Goal: Task Accomplishment & Management: Manage account settings

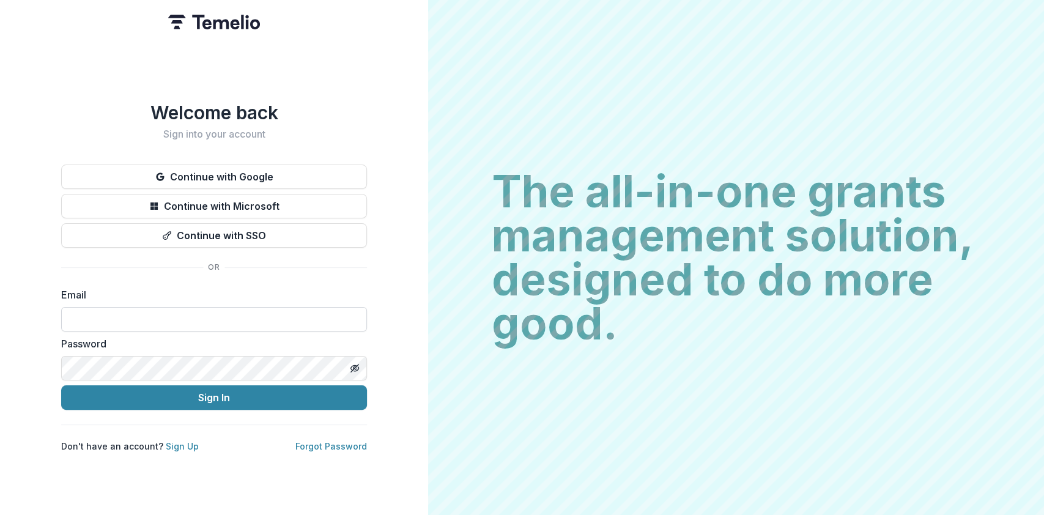
click at [147, 312] on input at bounding box center [214, 319] width 306 height 24
type input "**********"
click at [61, 385] on button "Sign In" at bounding box center [214, 397] width 306 height 24
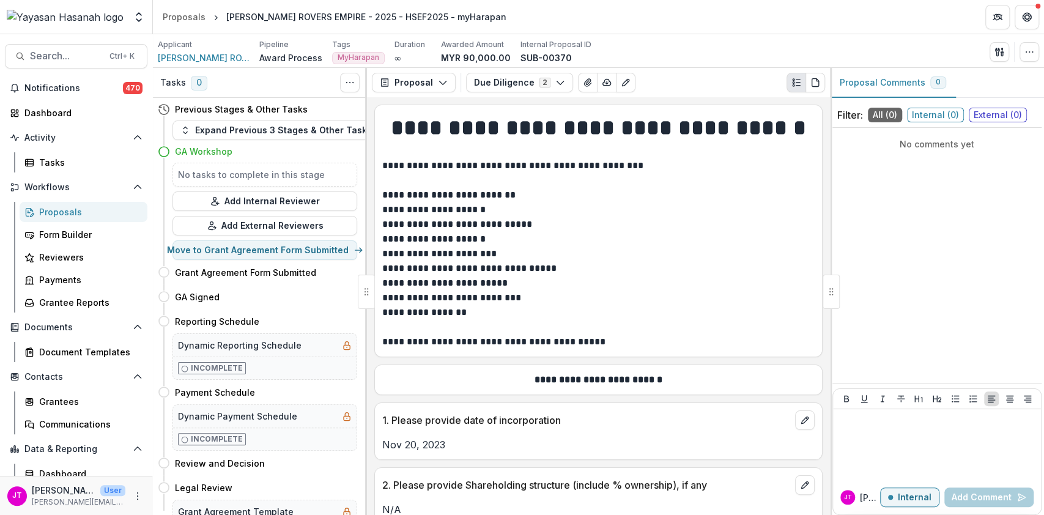
click at [59, 216] on div "Proposals" at bounding box center [88, 211] width 98 height 13
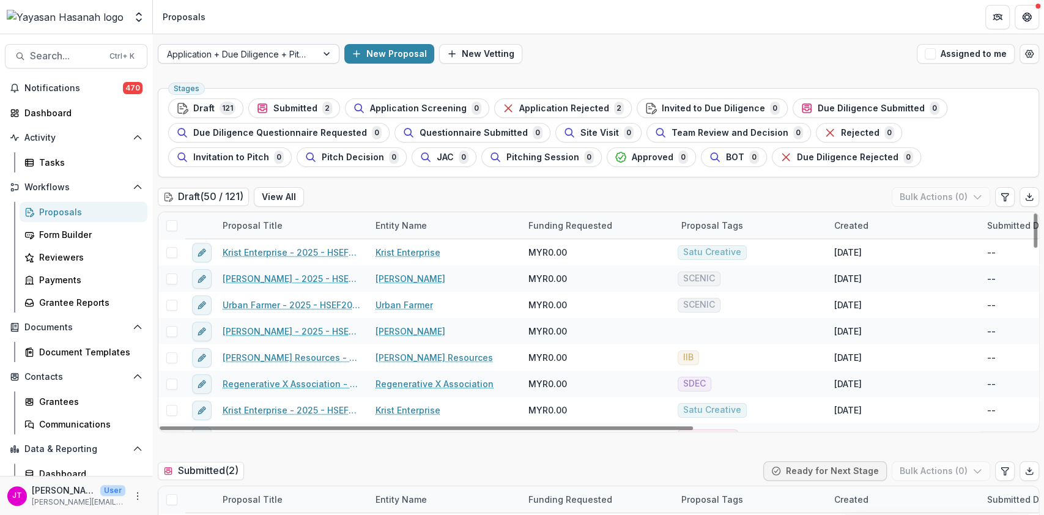
click at [240, 51] on div at bounding box center [237, 53] width 141 height 15
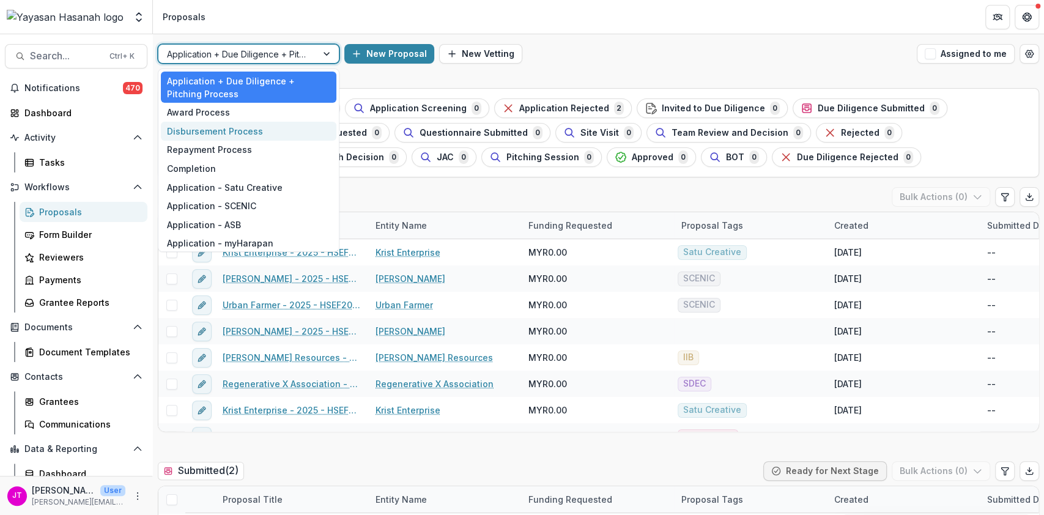
click at [213, 138] on div "Disbursement Process" at bounding box center [249, 131] width 176 height 19
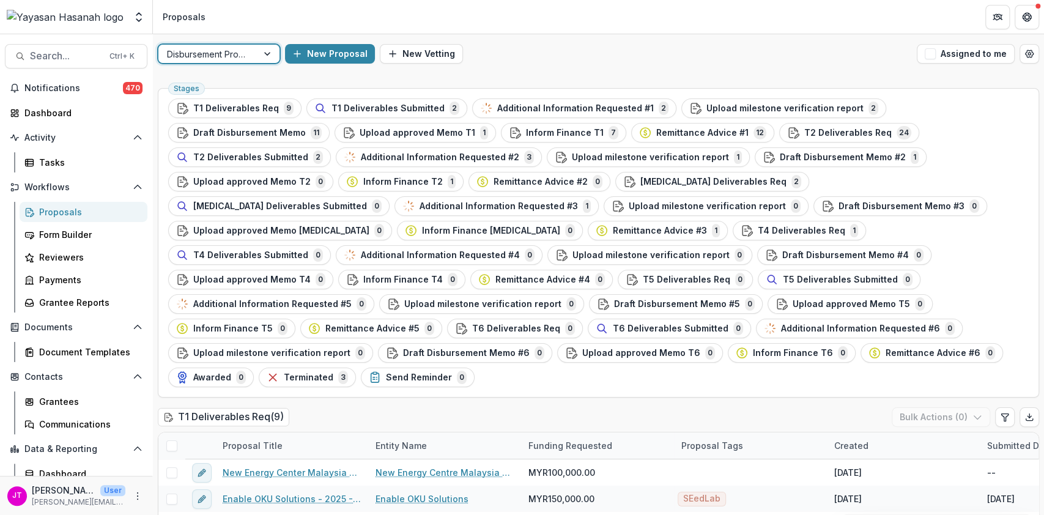
click at [264, 51] on div at bounding box center [268, 54] width 22 height 18
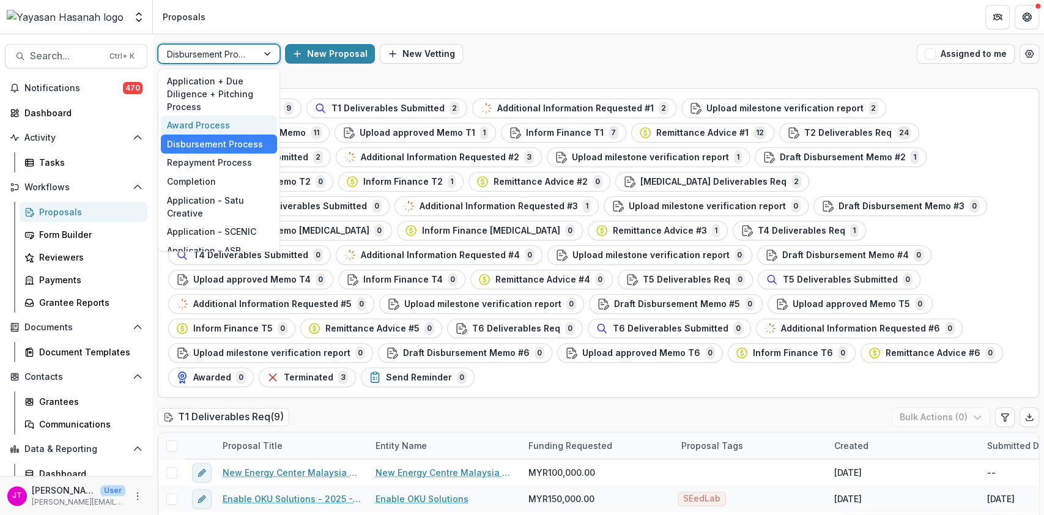
click at [219, 117] on div "Award Process" at bounding box center [219, 125] width 116 height 19
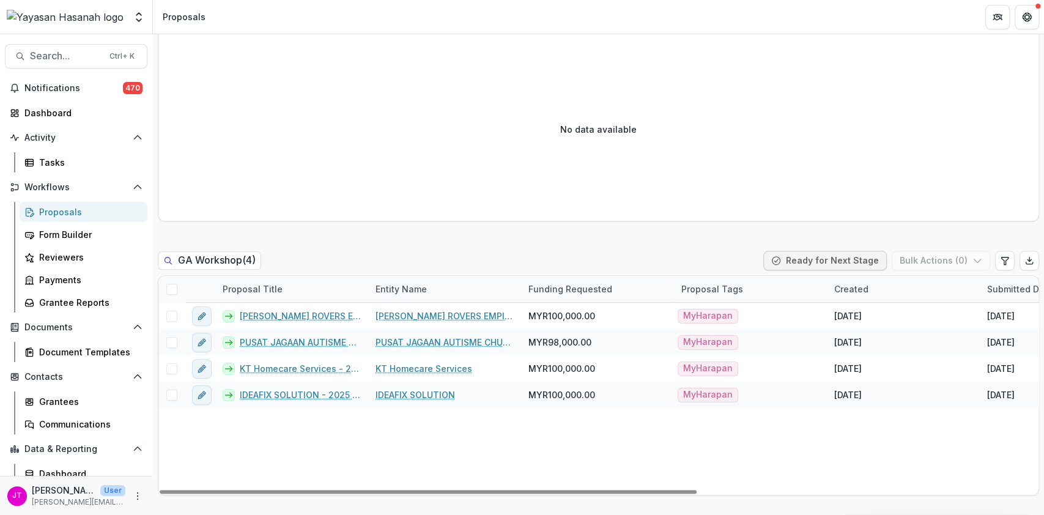
scroll to position [815, 0]
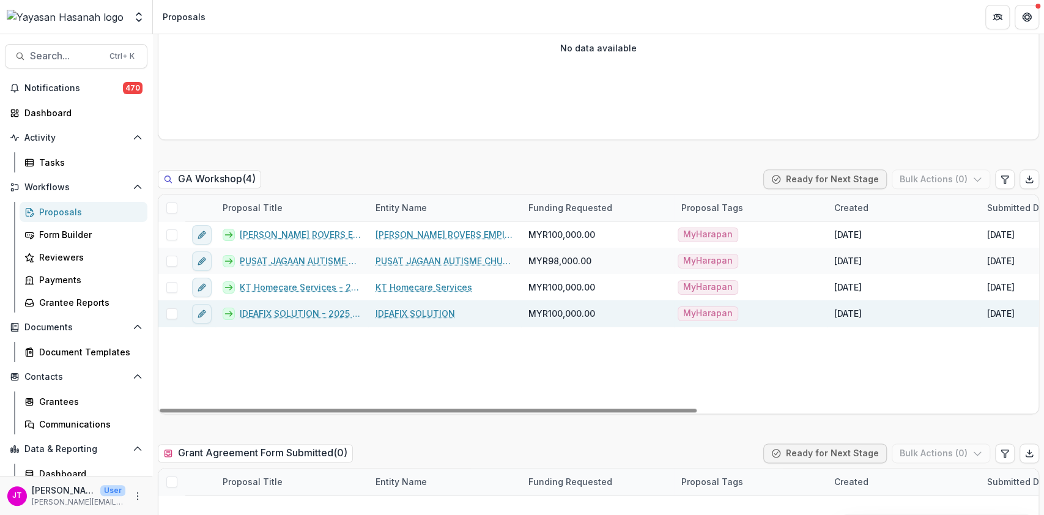
click at [336, 311] on link "IDEAFIX SOLUTION - 2025 - HSEF2025 - MyHarapan" at bounding box center [300, 313] width 121 height 13
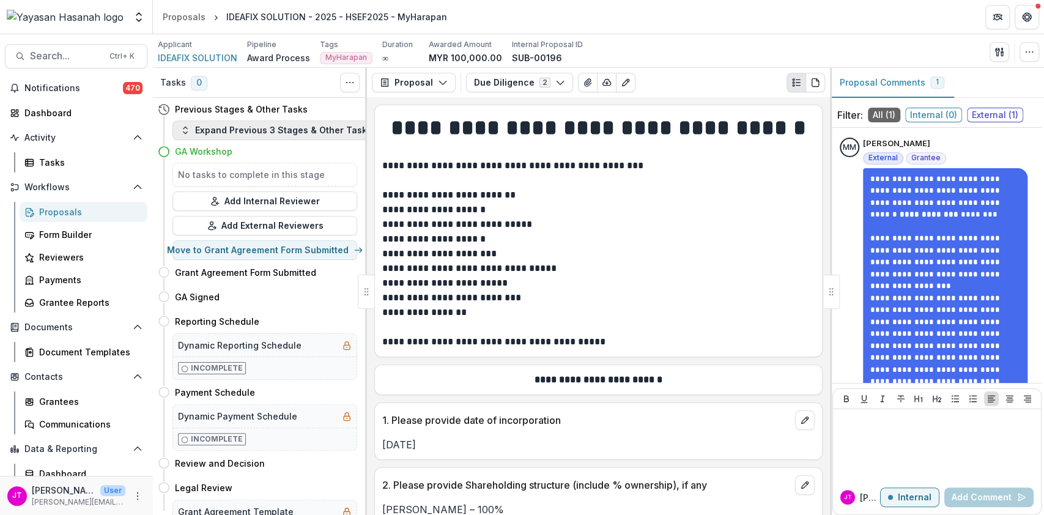
click at [220, 131] on button "Expand Previous 3 Stages & Other Tasks" at bounding box center [275, 130] width 207 height 20
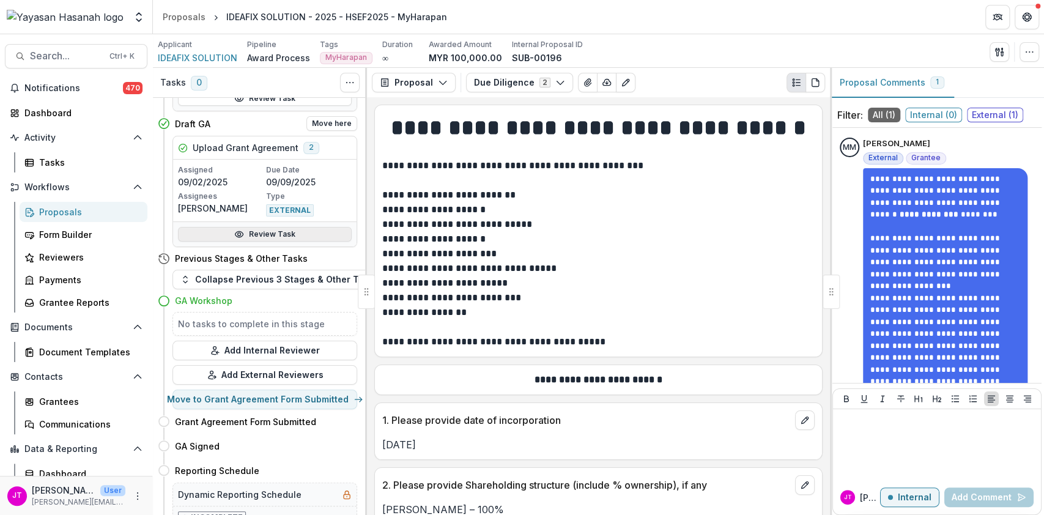
scroll to position [734, 0]
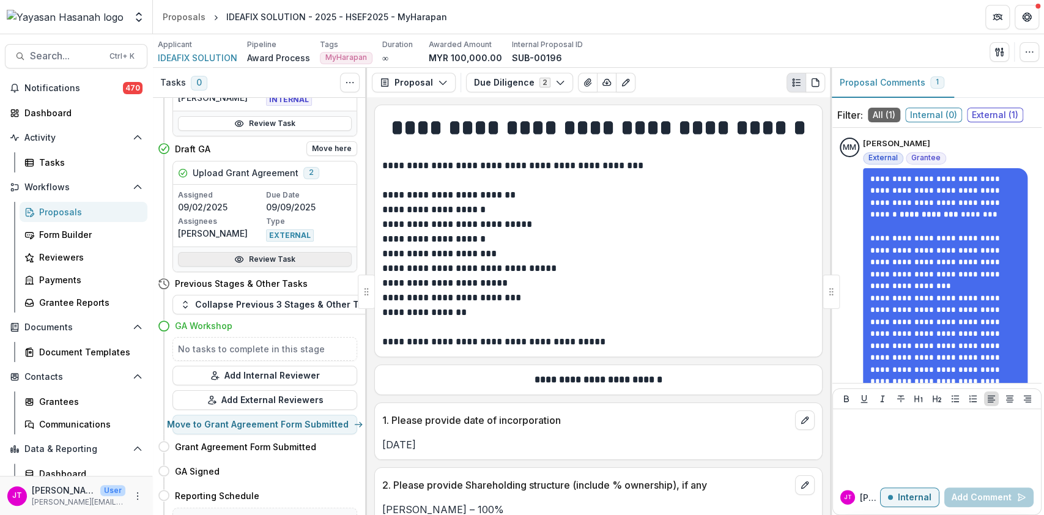
click at [270, 252] on link "Review Task" at bounding box center [265, 259] width 174 height 15
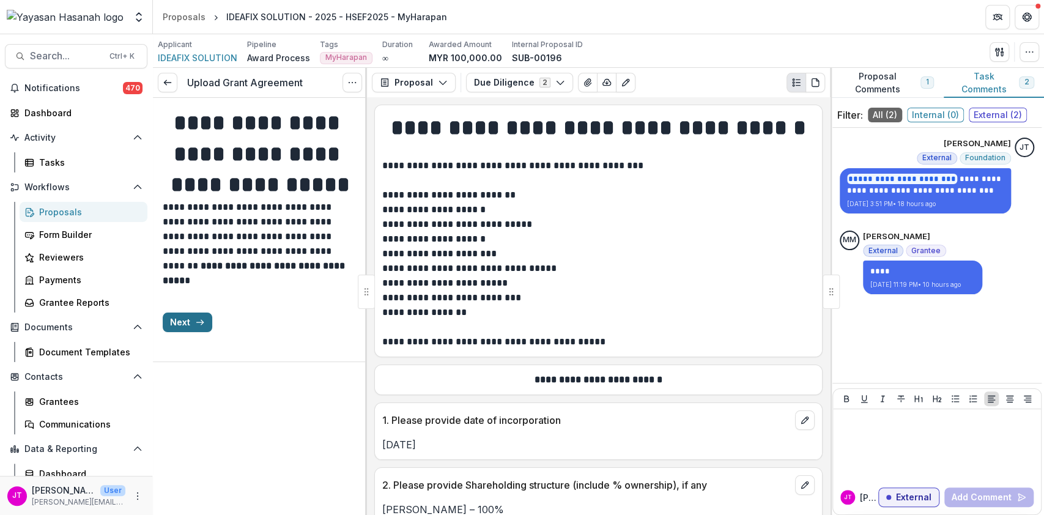
click at [194, 332] on button "Next" at bounding box center [188, 322] width 50 height 20
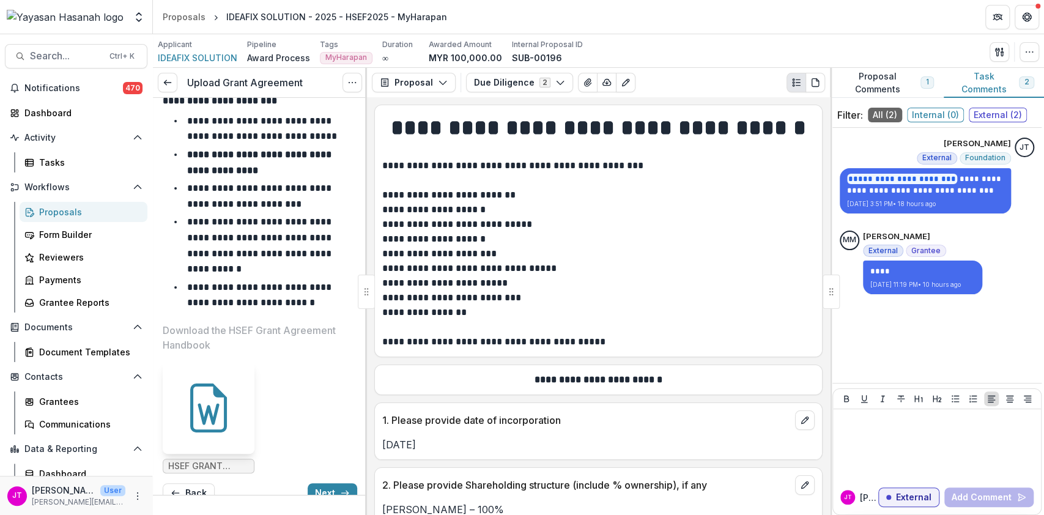
scroll to position [302, 0]
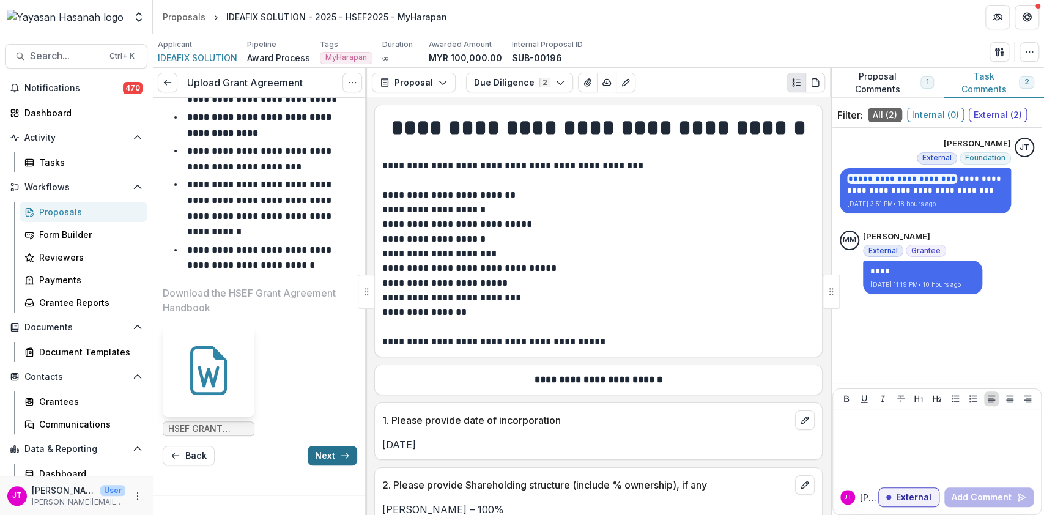
click at [327, 448] on button "Next" at bounding box center [333, 456] width 50 height 20
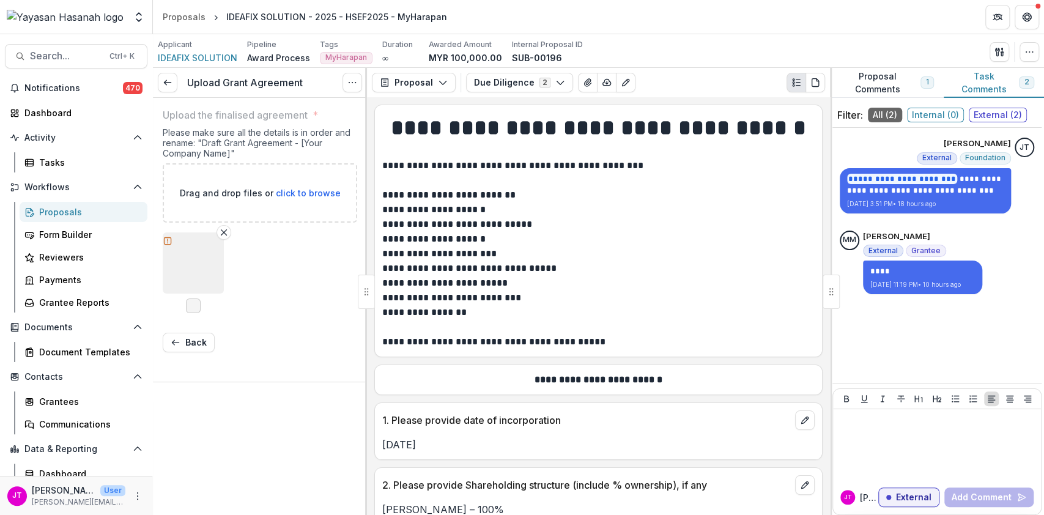
scroll to position [0, 0]
click at [215, 283] on button "button" at bounding box center [193, 262] width 61 height 61
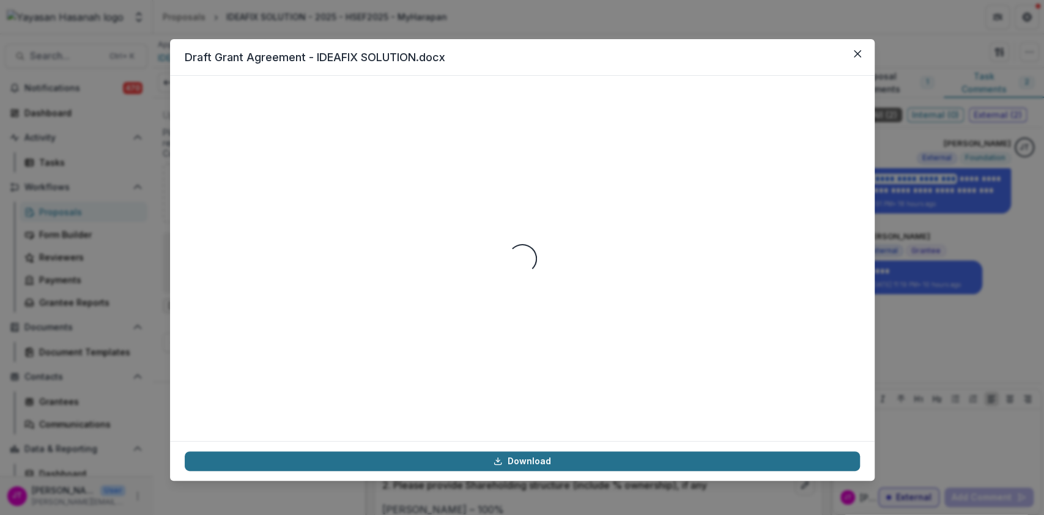
click at [512, 460] on link "Download" at bounding box center [522, 461] width 675 height 20
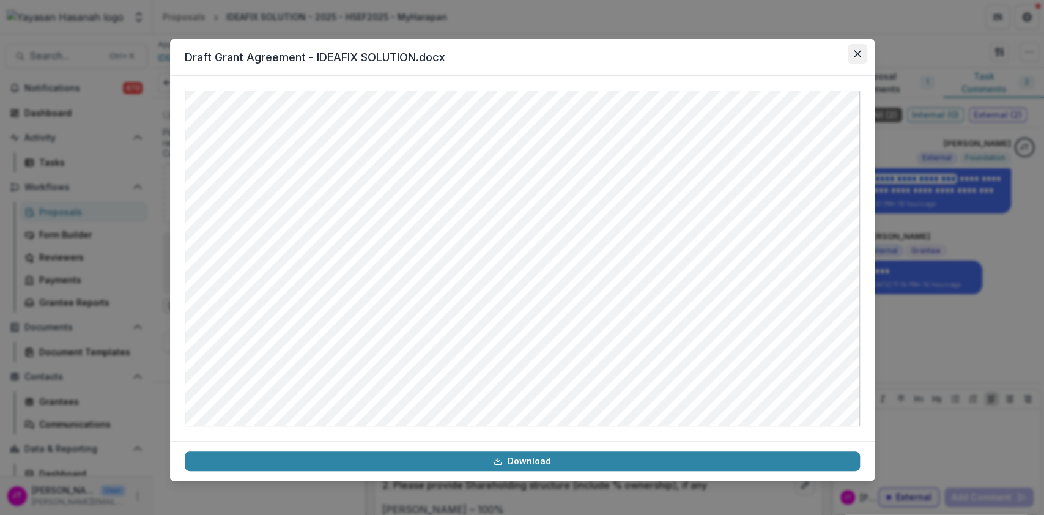
click at [865, 58] on button "Close" at bounding box center [858, 54] width 20 height 20
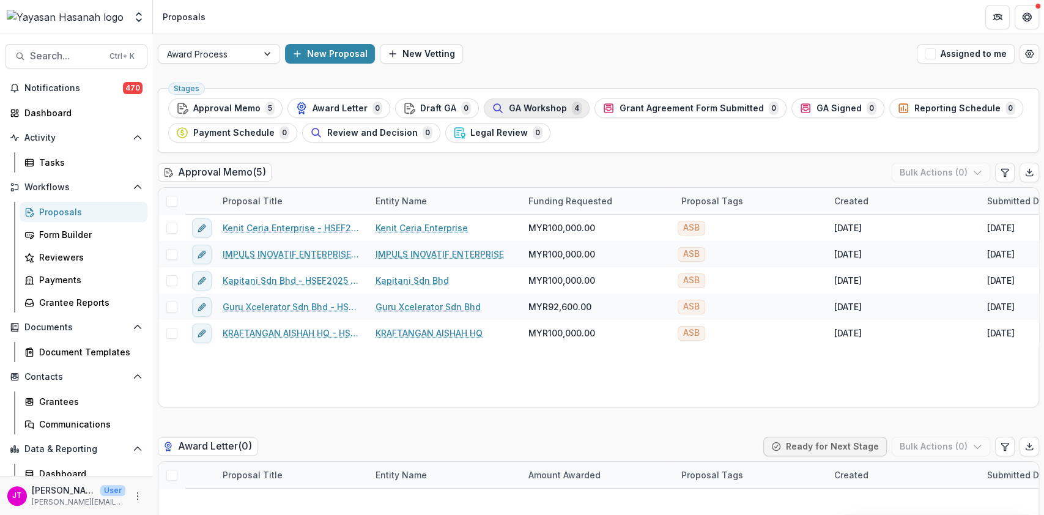
drag, startPoint x: 697, startPoint y: 106, endPoint x: 577, endPoint y: 106, distance: 119.9
click at [577, 106] on ul "Stages Approval Memo 5 Award Letter 0 Draft GA 0 GA Workshop 4 Grant Agreement …" at bounding box center [598, 120] width 860 height 44
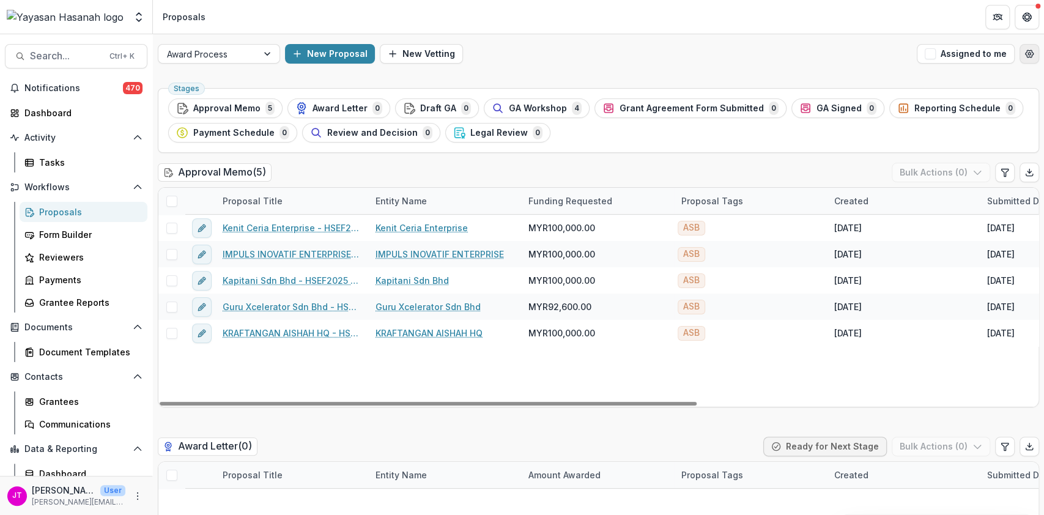
click at [1033, 48] on button "Open table manager" at bounding box center [1029, 54] width 20 height 20
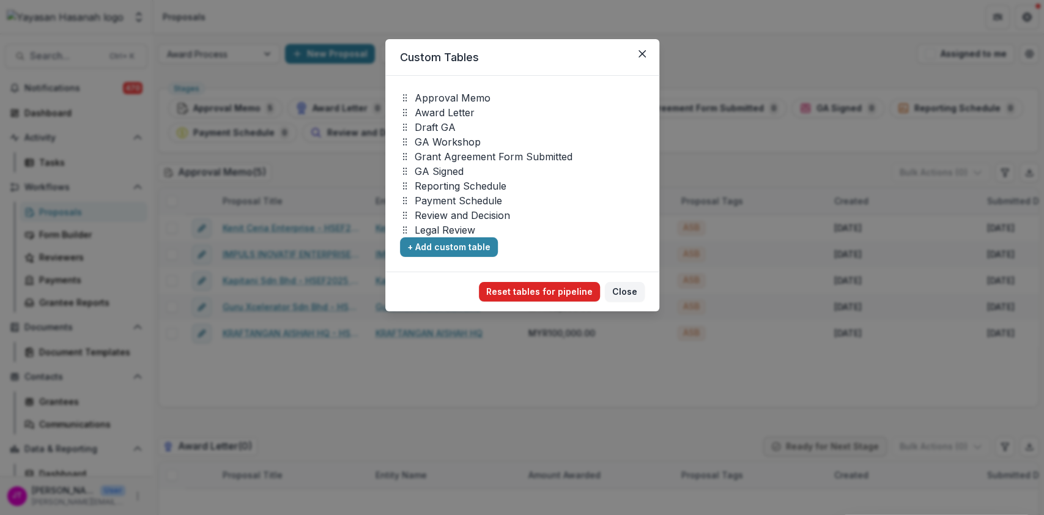
click at [558, 284] on button "Reset tables for pipeline" at bounding box center [539, 292] width 121 height 20
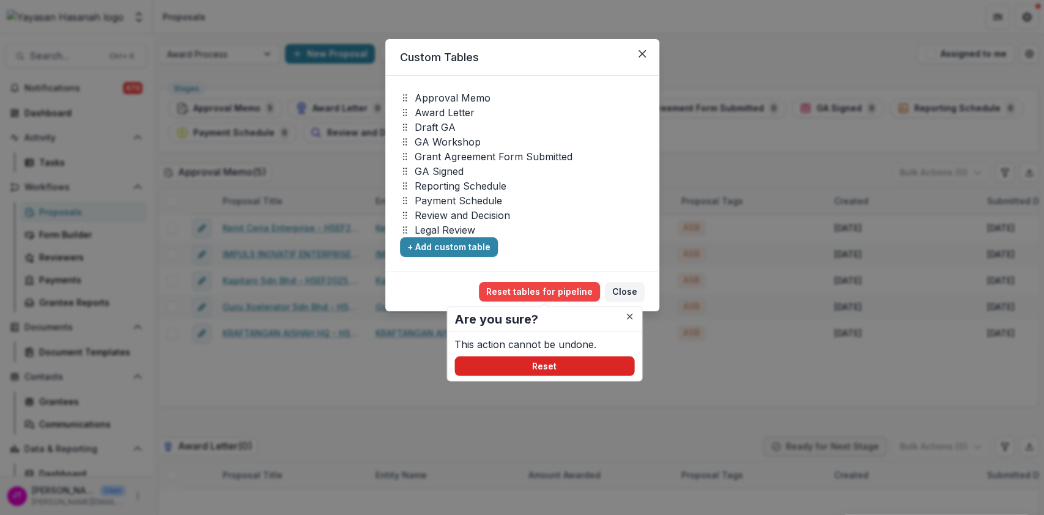
click at [547, 368] on button "Reset" at bounding box center [544, 366] width 180 height 20
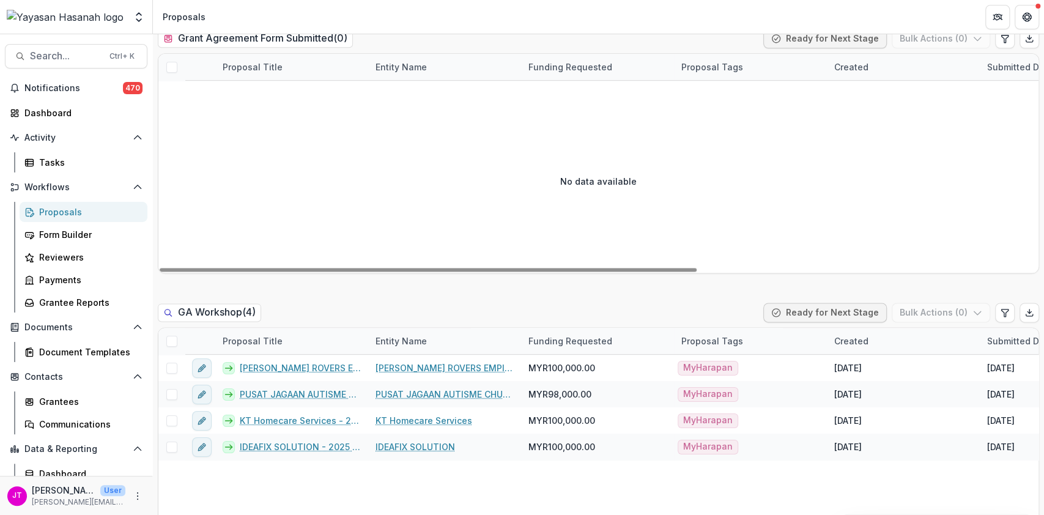
scroll to position [978, 0]
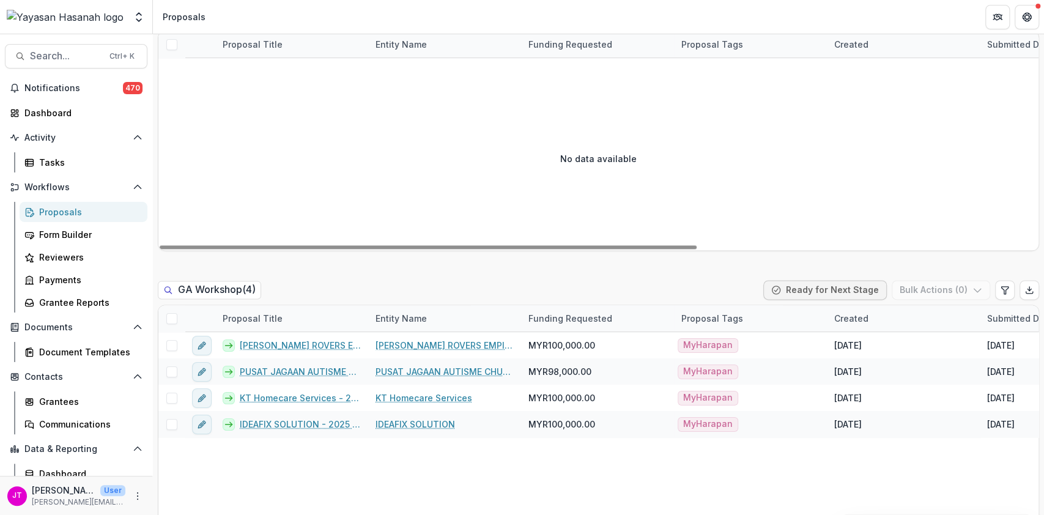
click at [176, 319] on span at bounding box center [171, 318] width 11 height 11
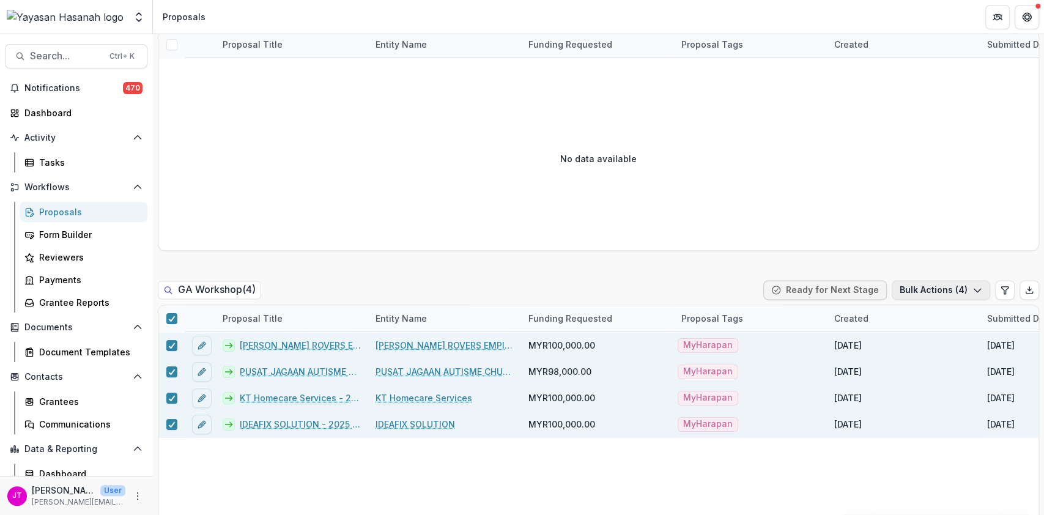
click at [925, 289] on button "Bulk Actions ( 4 )" at bounding box center [941, 290] width 98 height 20
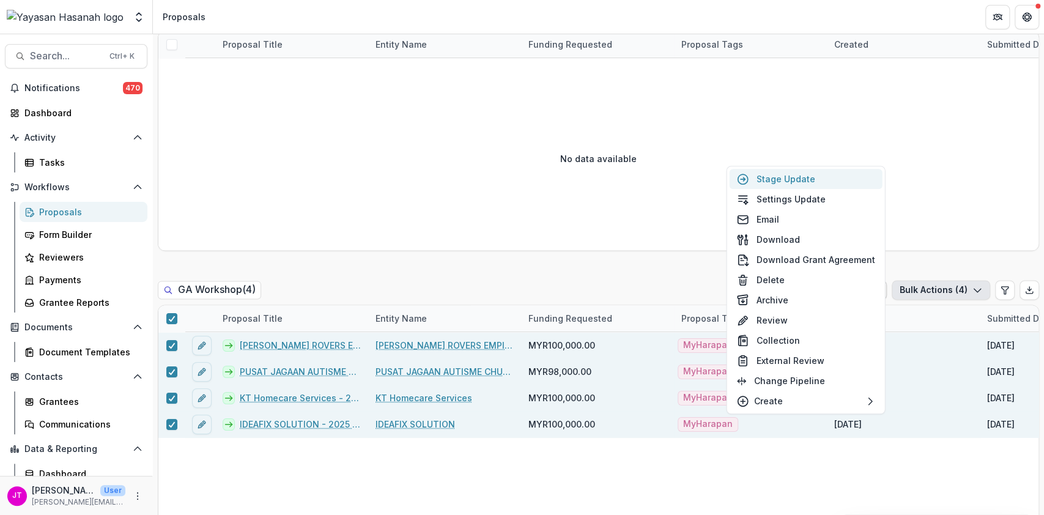
click at [808, 183] on button "Stage Update" at bounding box center [805, 179] width 153 height 20
select select "**********"
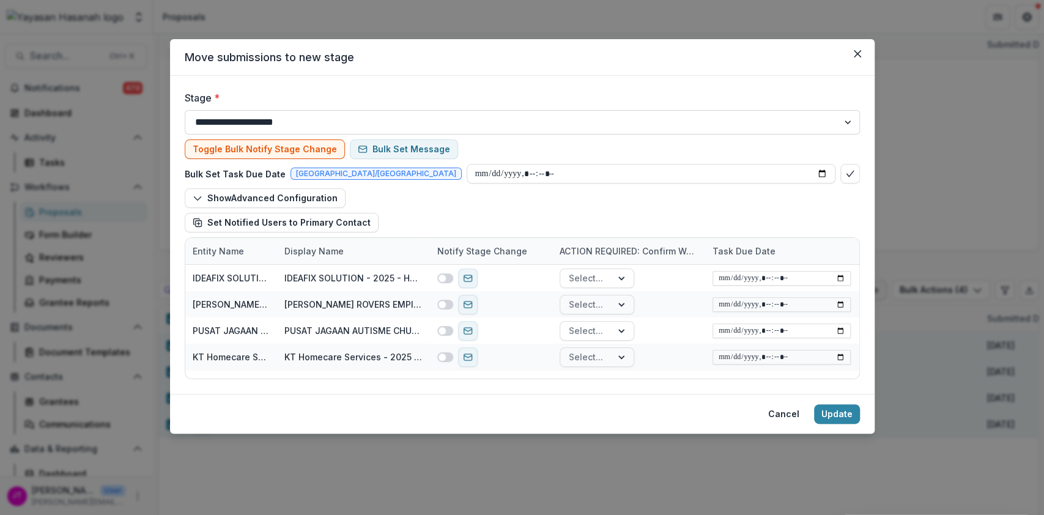
click at [445, 119] on select "**********" at bounding box center [522, 122] width 675 height 24
select select "**********"
click at [185, 110] on select "**********" at bounding box center [522, 122] width 675 height 24
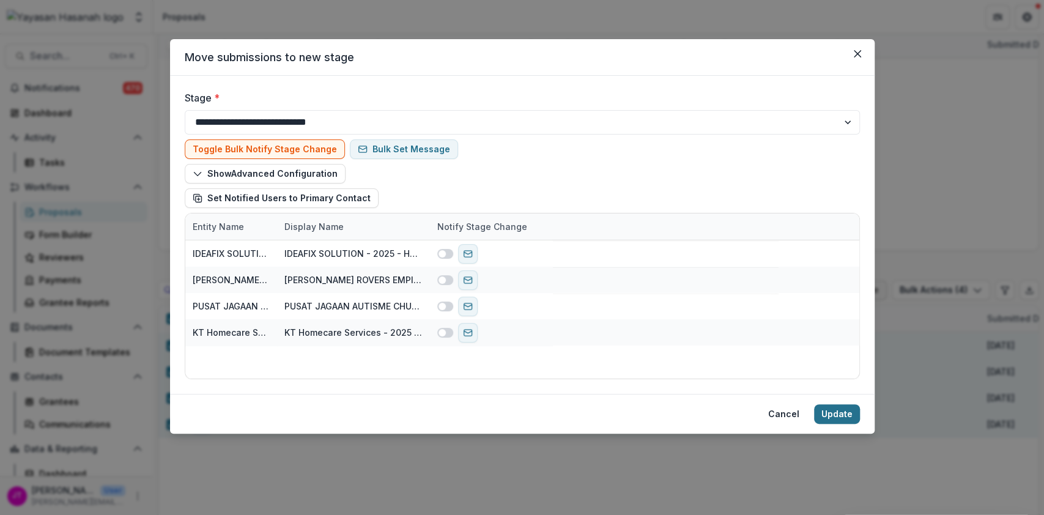
click at [828, 407] on button "Update" at bounding box center [837, 414] width 46 height 20
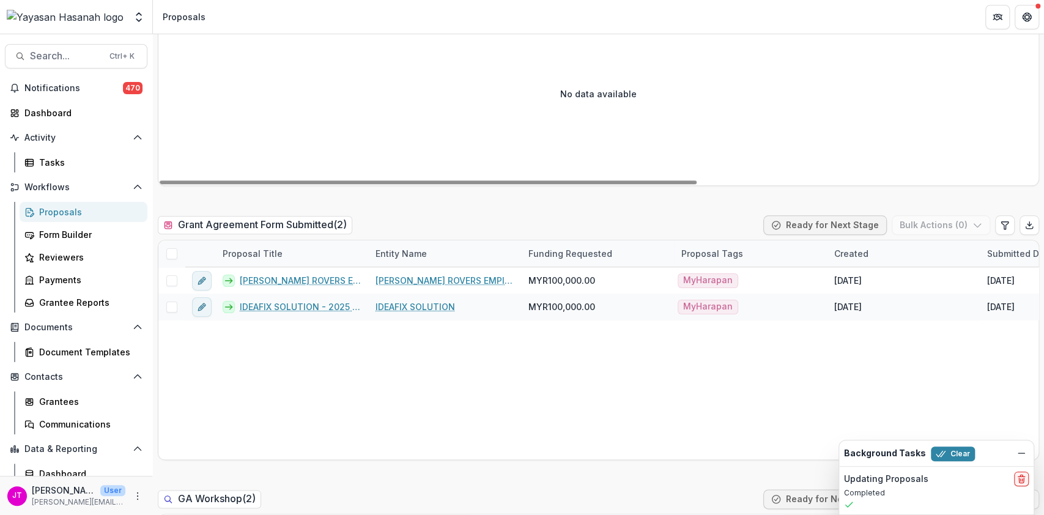
scroll to position [897, 0]
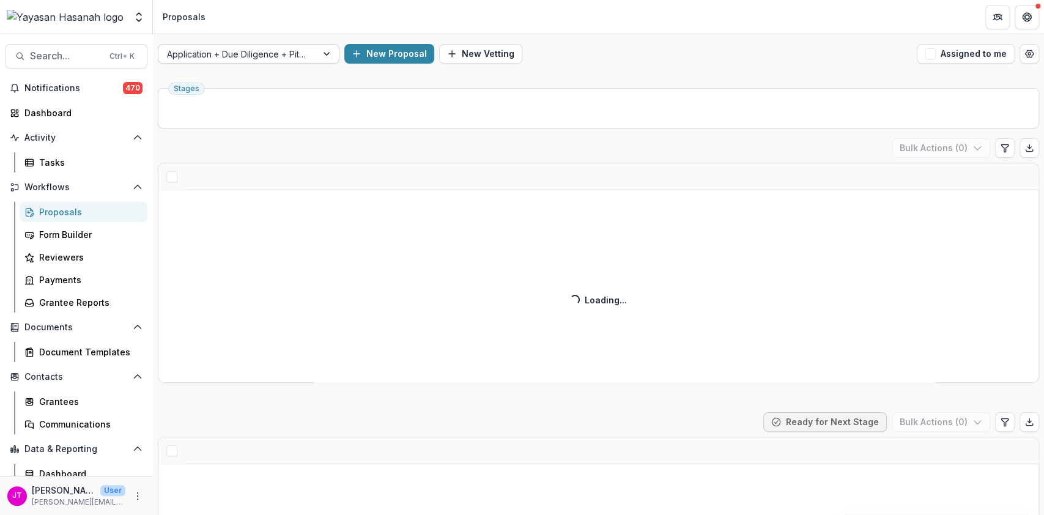
click at [322, 50] on div at bounding box center [328, 54] width 22 height 18
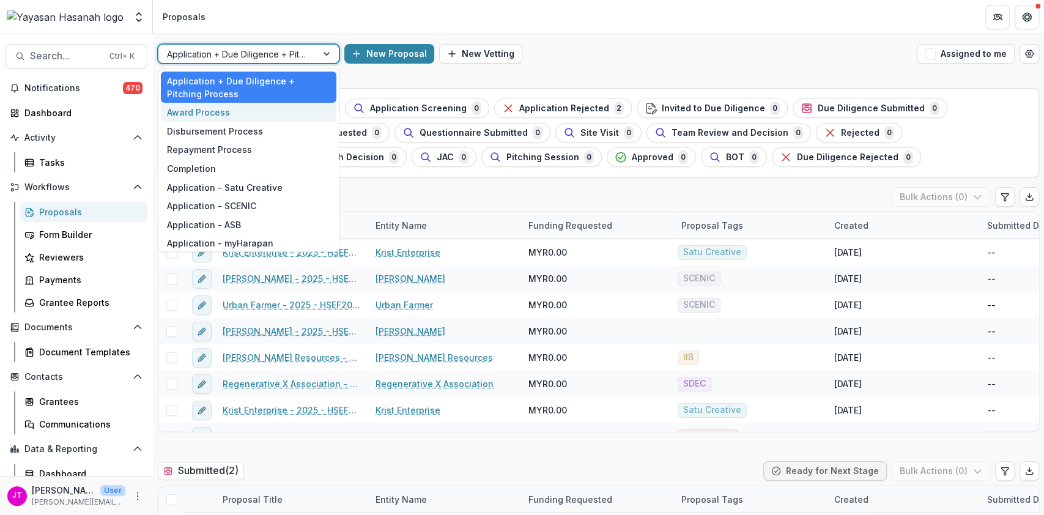
click at [261, 110] on div "Award Process" at bounding box center [249, 112] width 176 height 19
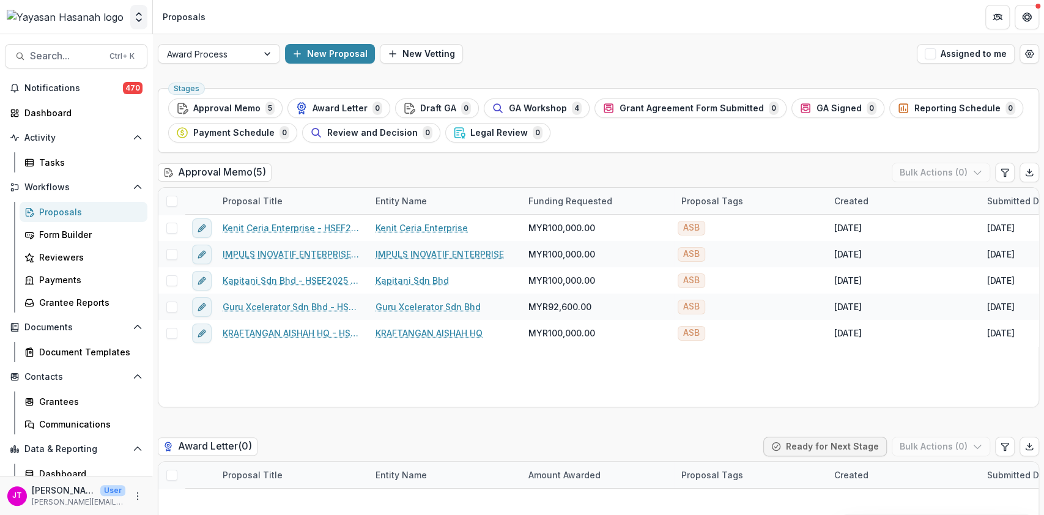
click at [138, 16] on icon "Open entity switcher" at bounding box center [139, 17] width 12 height 12
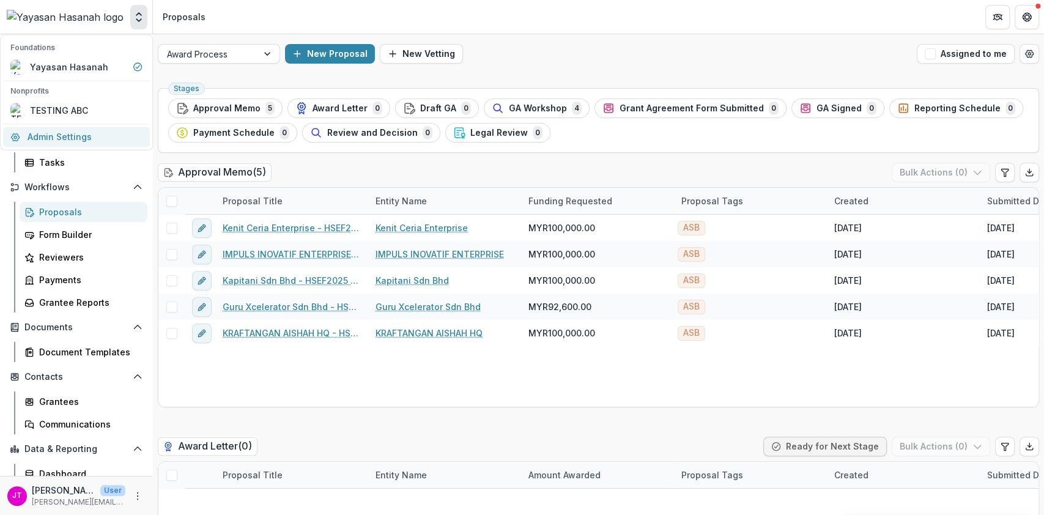
click at [66, 131] on link "Admin Settings" at bounding box center [76, 137] width 147 height 20
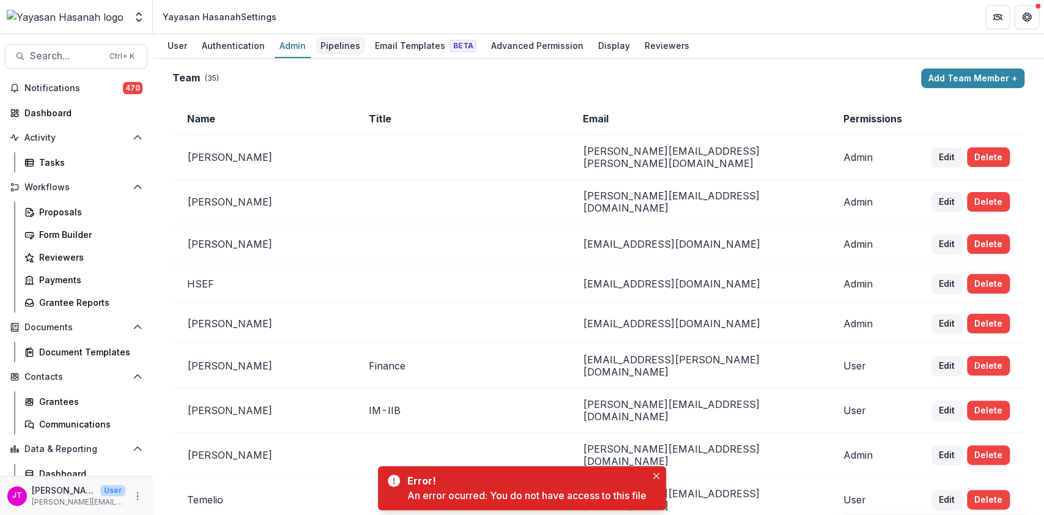
click at [343, 46] on div "Pipelines" at bounding box center [341, 46] width 50 height 18
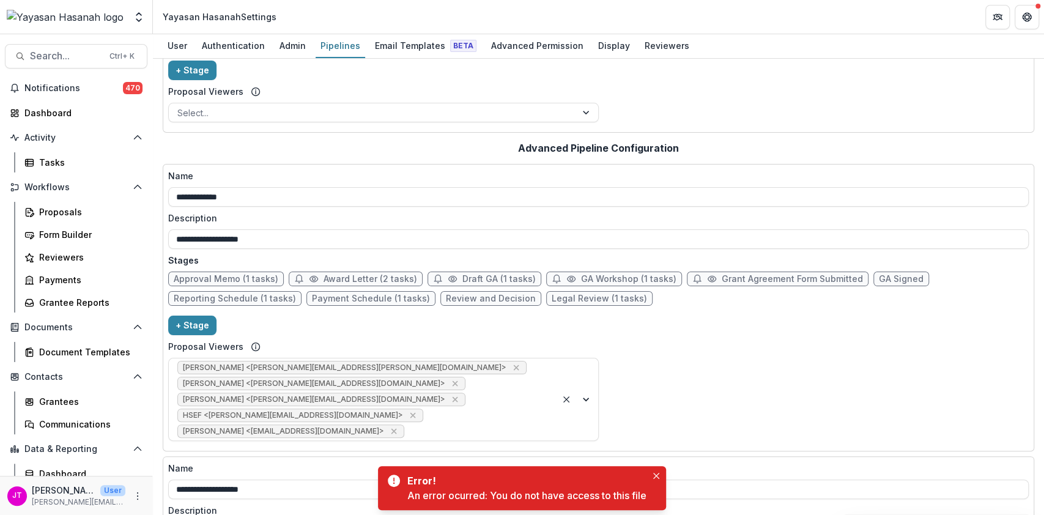
scroll to position [245, 0]
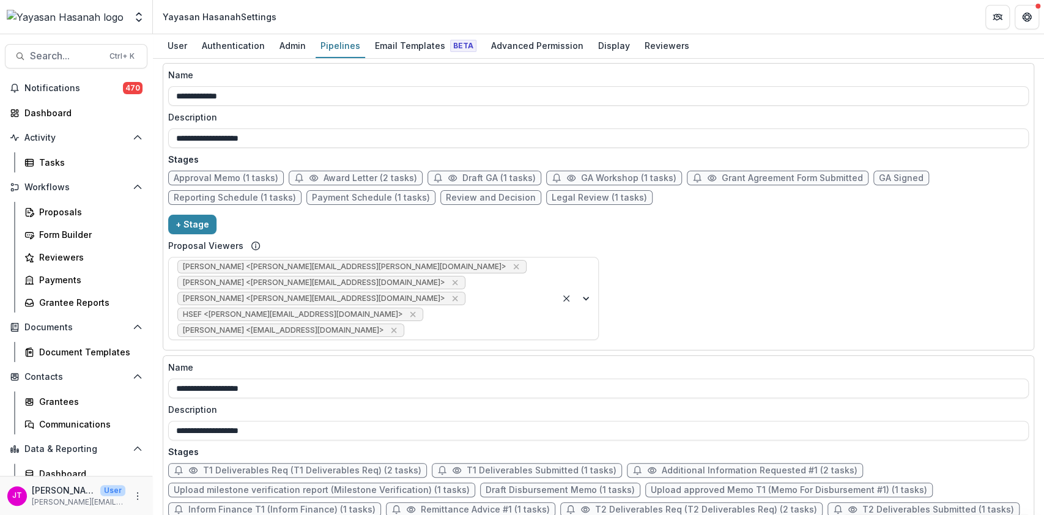
click at [623, 177] on span "GA Workshop (1 tasks)" at bounding box center [628, 178] width 95 height 10
select select "******"
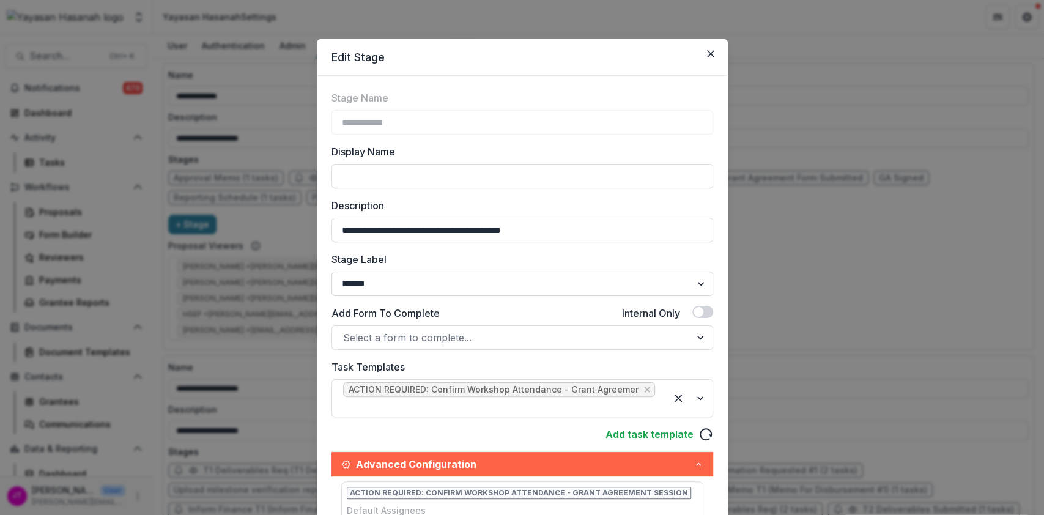
click at [533, 283] on select "******* ***** ********* ****** ******* ******** ******** ******* ********* ****…" at bounding box center [522, 284] width 382 height 24
click at [572, 253] on label "Stage Label" at bounding box center [518, 259] width 374 height 15
click at [572, 272] on select "******* ***** ********* ****** ******* ******** ******** ******* ********* ****…" at bounding box center [522, 284] width 382 height 24
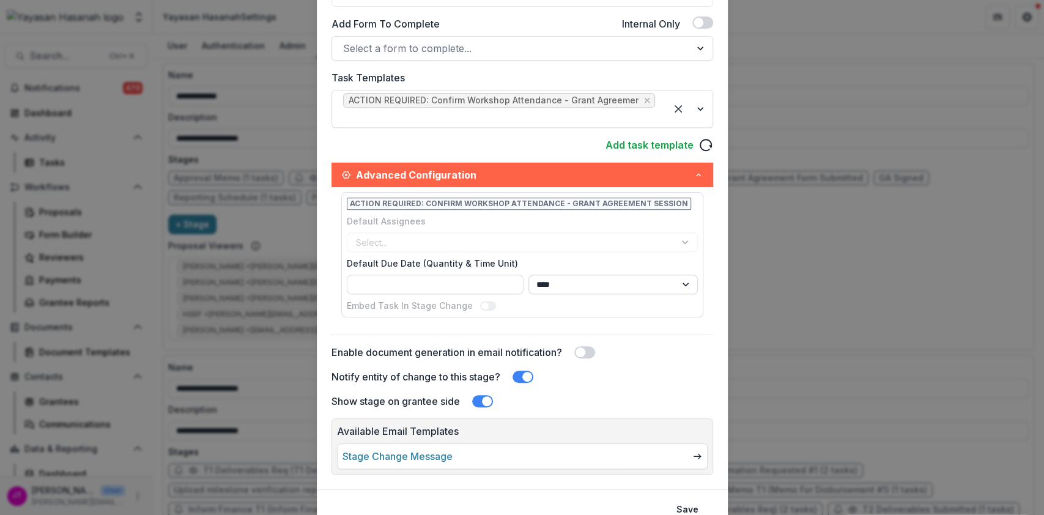
scroll to position [326, 0]
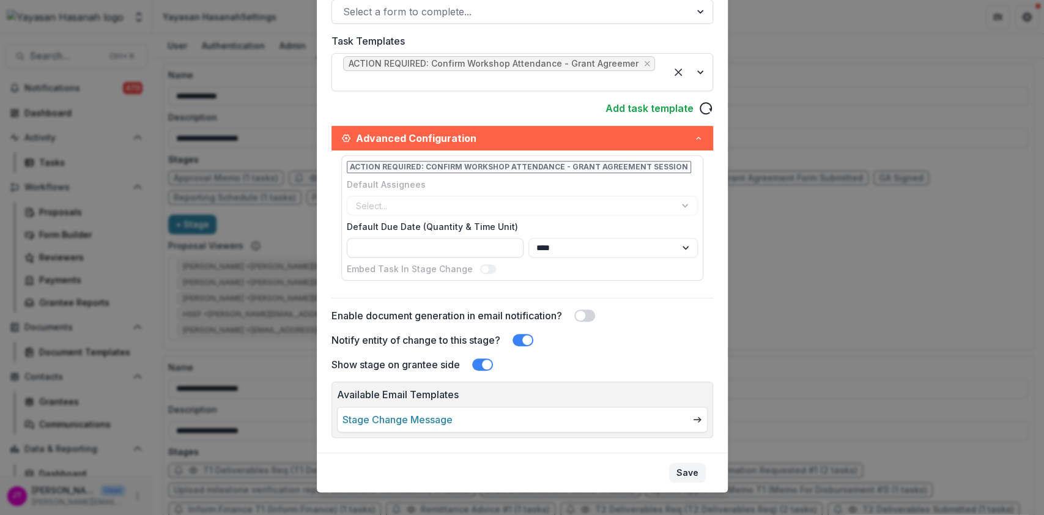
click at [683, 474] on button "Save" at bounding box center [687, 473] width 37 height 20
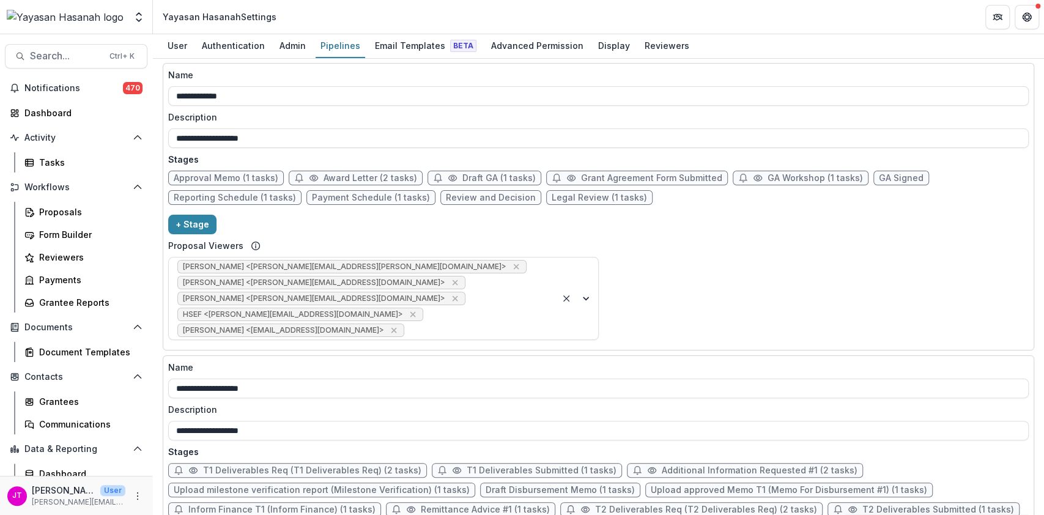
click at [602, 174] on span "Grant Agreement Form Submitted" at bounding box center [651, 178] width 141 height 10
select select "*********"
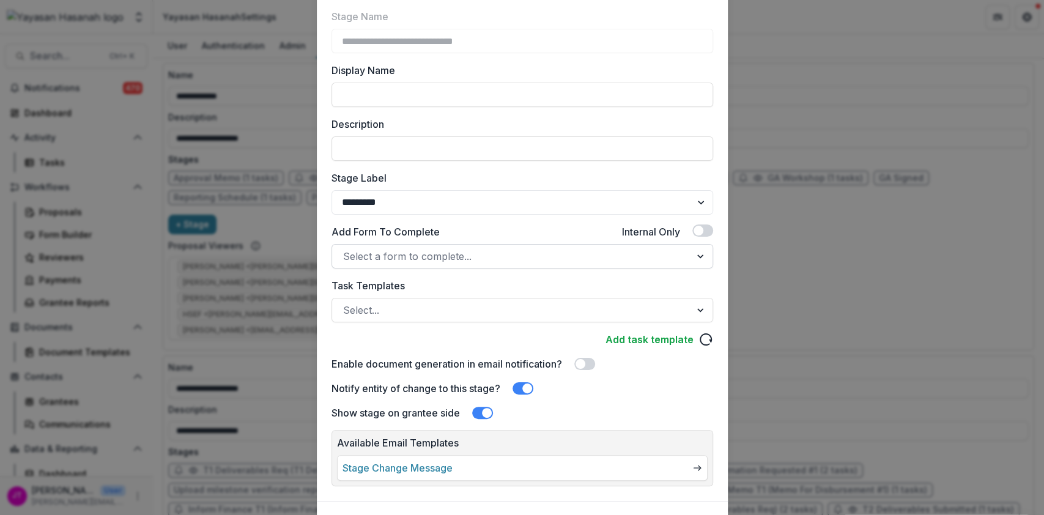
scroll to position [146, 0]
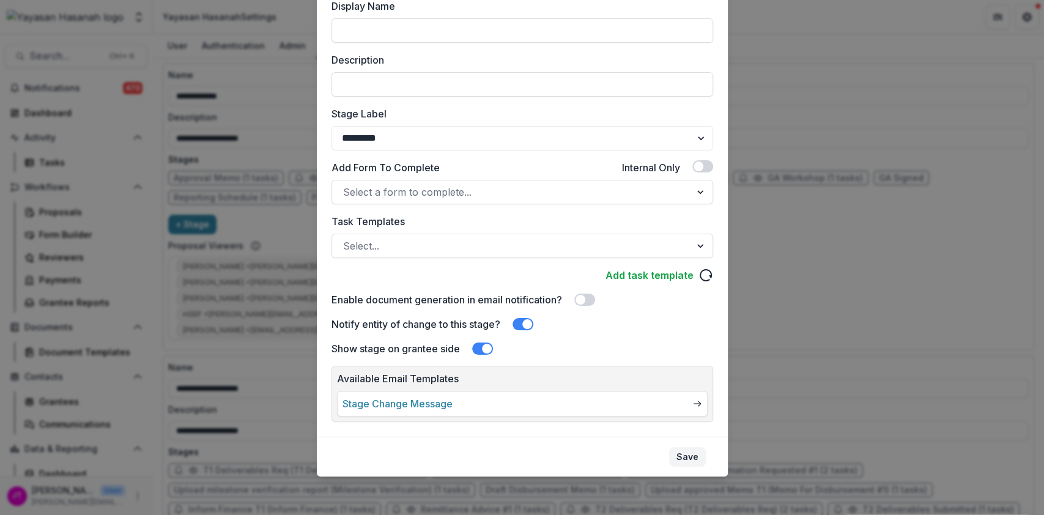
click at [690, 464] on button "Save" at bounding box center [687, 457] width 37 height 20
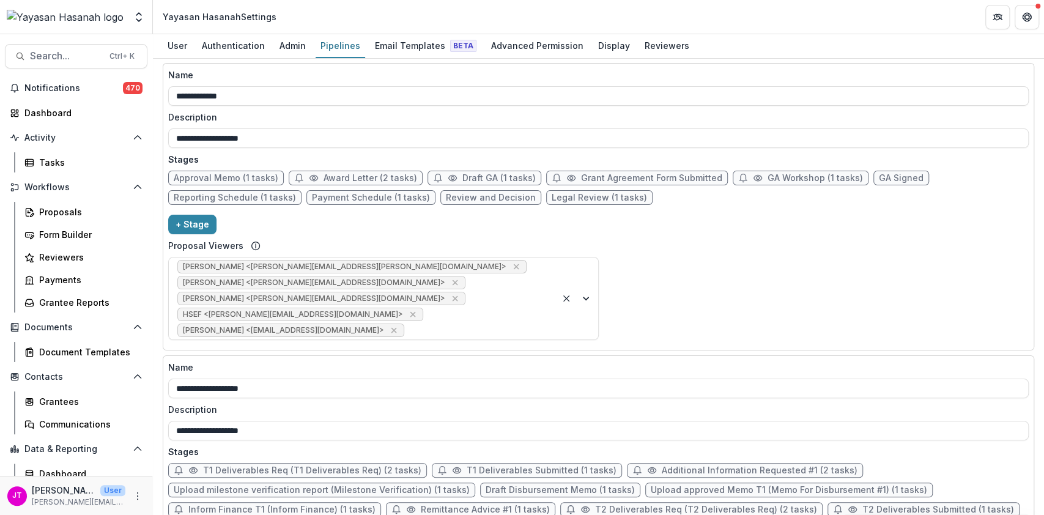
click at [506, 171] on span "Draft GA (1 tasks)" at bounding box center [484, 178] width 114 height 15
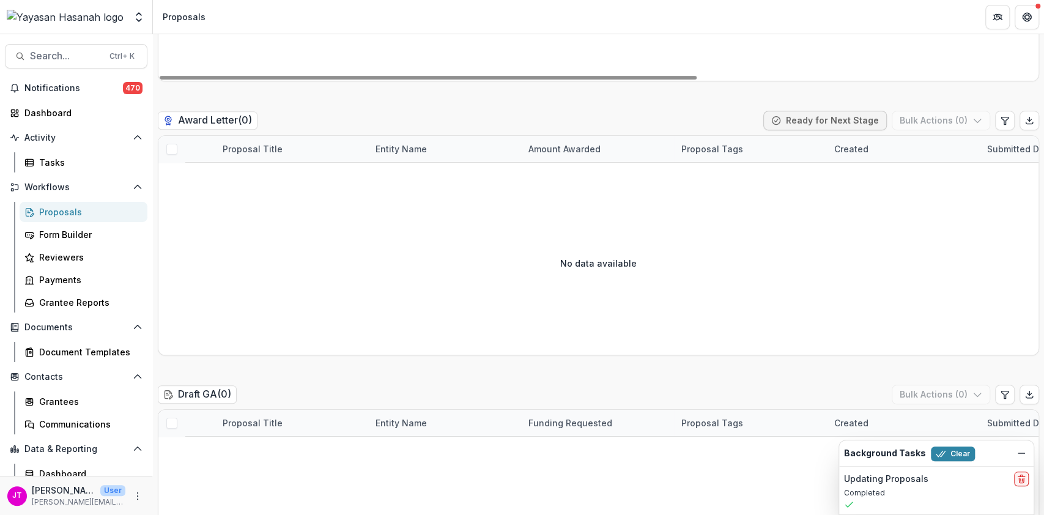
scroll to position [734, 0]
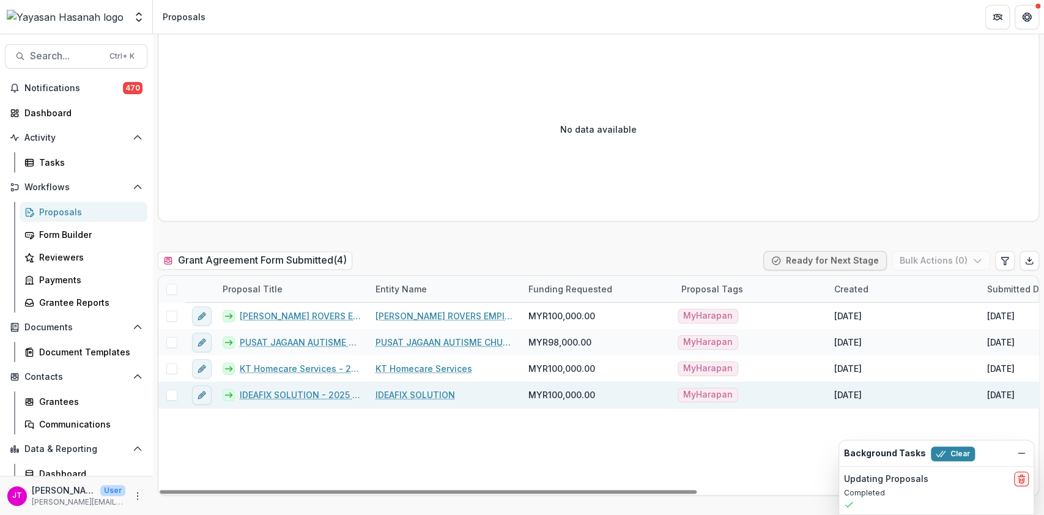
click at [299, 394] on link "IDEAFIX SOLUTION - 2025 - HSEF2025 - MyHarapan" at bounding box center [300, 394] width 121 height 13
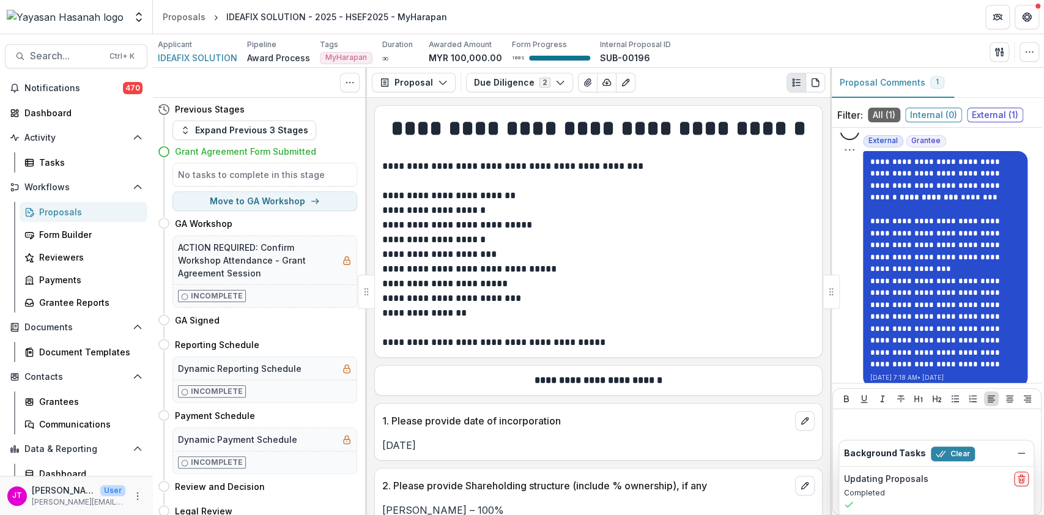
scroll to position [27, 0]
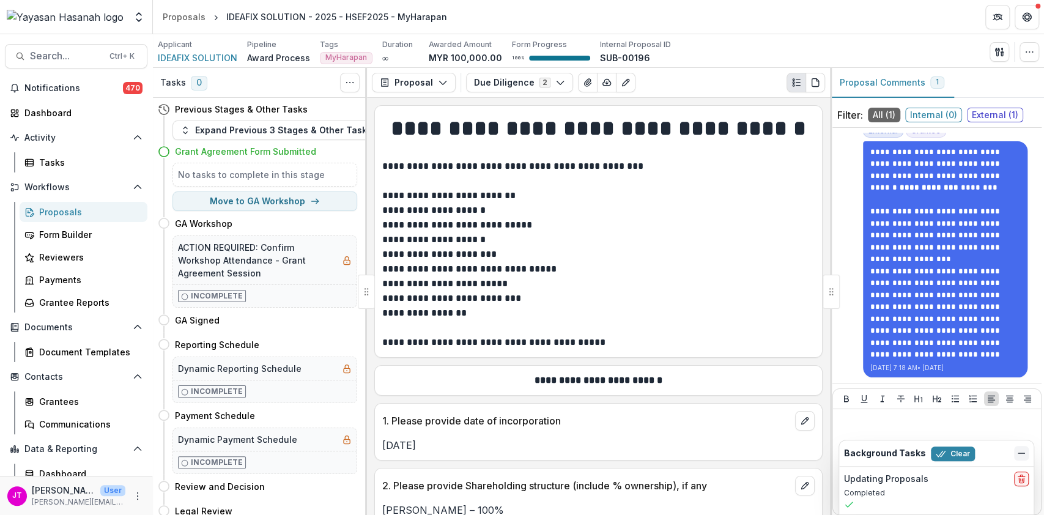
click at [1022, 450] on icon "Dismiss" at bounding box center [1021, 453] width 10 height 10
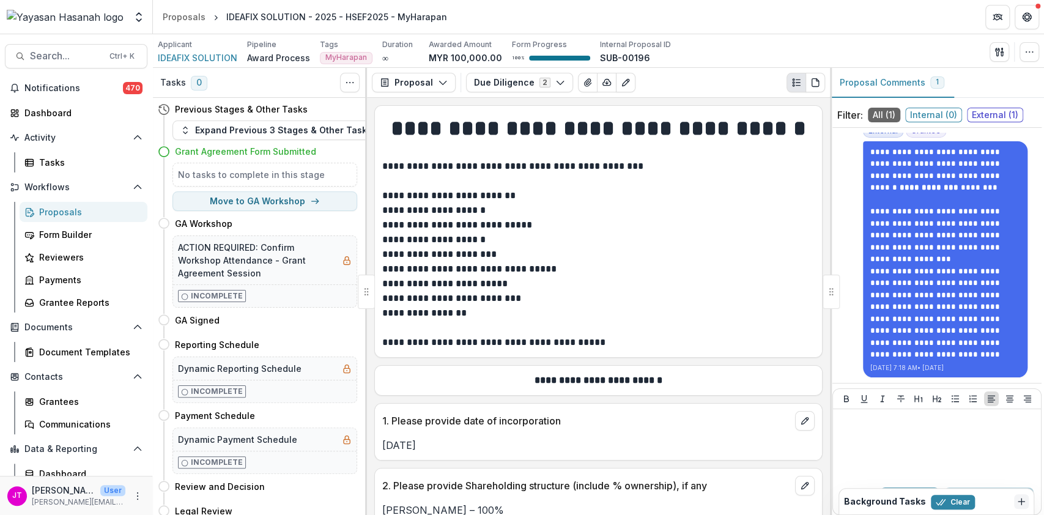
click at [1010, 115] on span "External ( 1 )" at bounding box center [995, 115] width 56 height 15
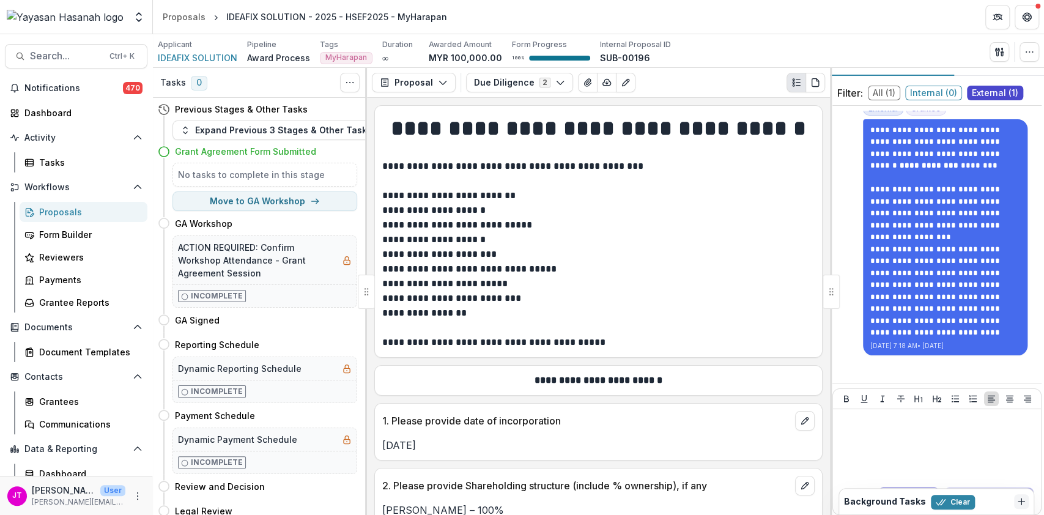
scroll to position [34, 0]
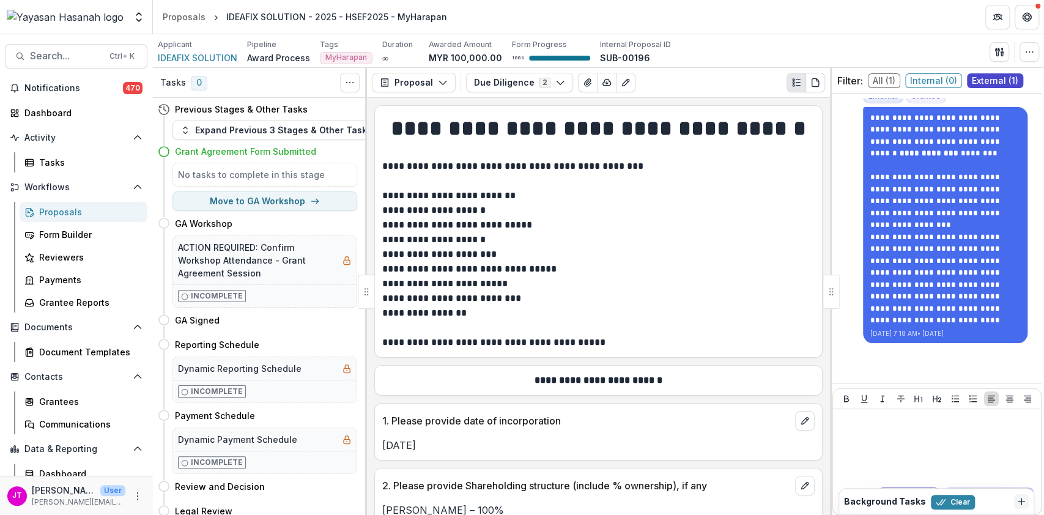
click at [873, 79] on span "All ( 1 )" at bounding box center [884, 80] width 32 height 15
click at [422, 82] on button "Proposal" at bounding box center [414, 83] width 84 height 20
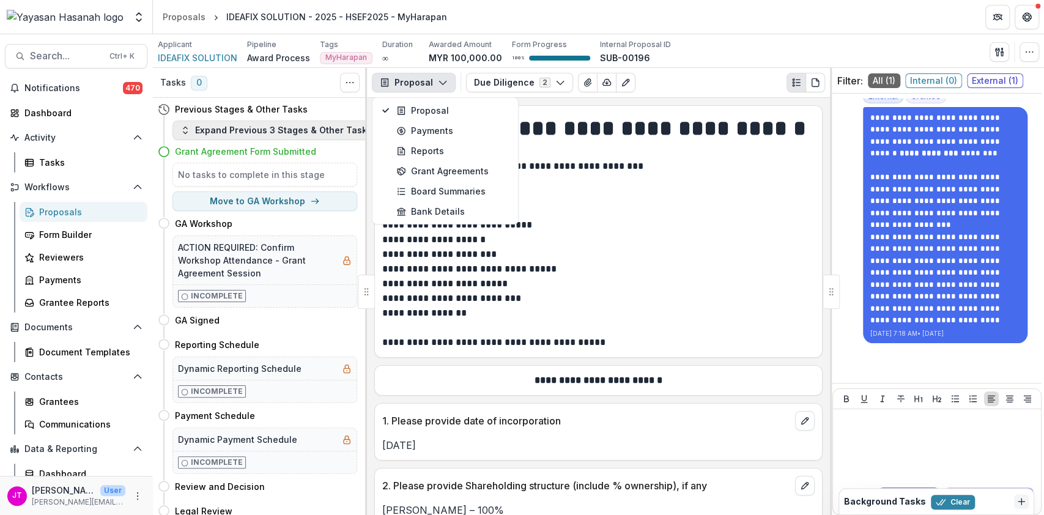
click at [323, 125] on button "Expand Previous 3 Stages & Other Tasks" at bounding box center [275, 130] width 207 height 20
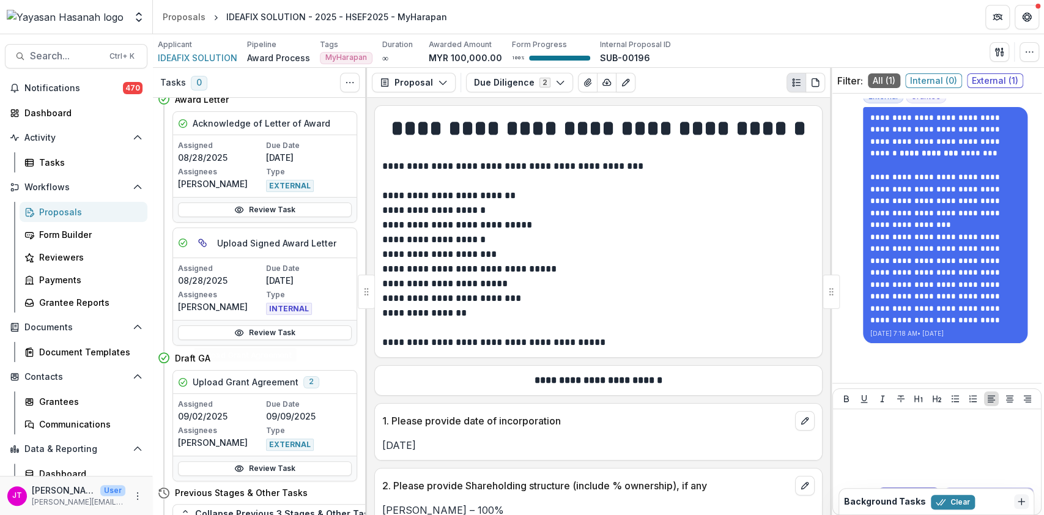
scroll to position [571, 0]
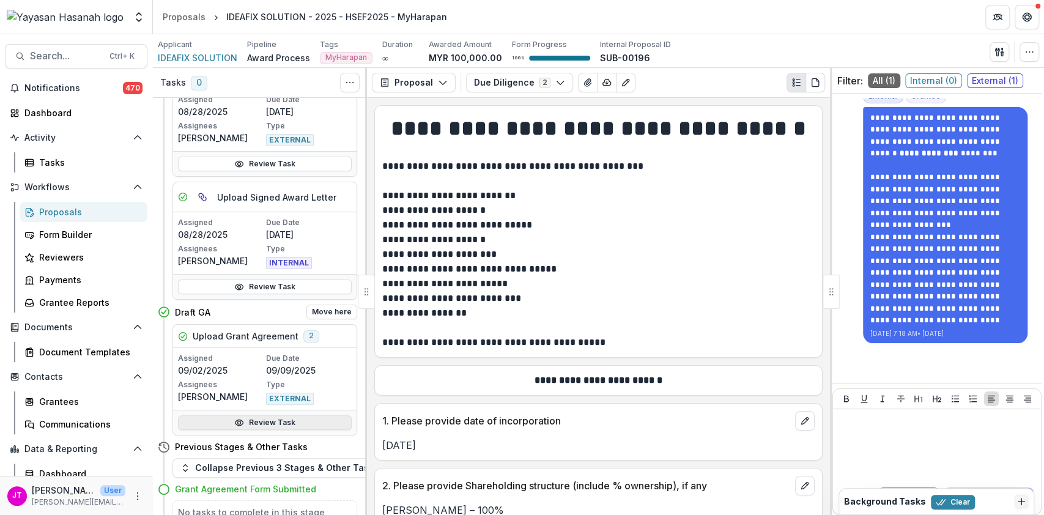
click at [270, 417] on link "Review Task" at bounding box center [265, 422] width 174 height 15
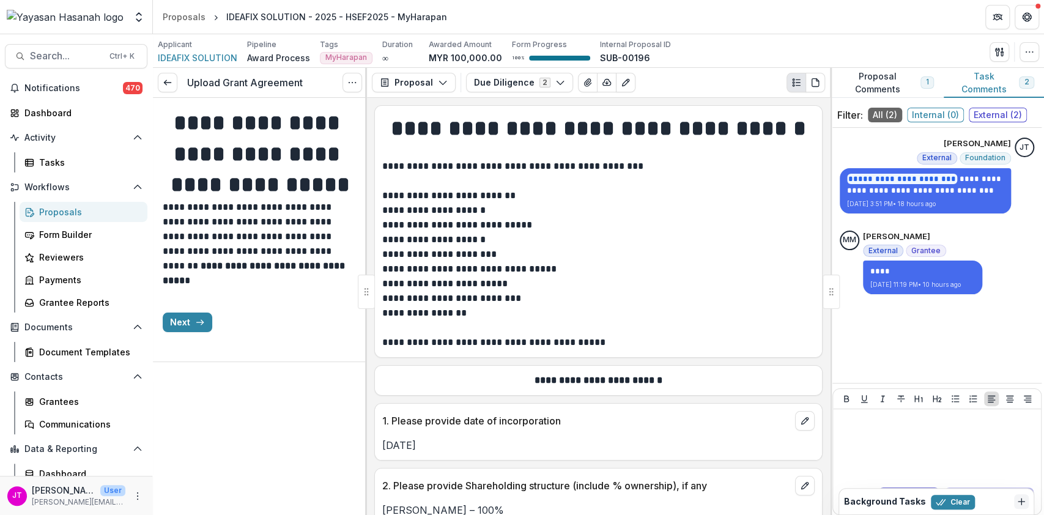
click at [216, 200] on h1 "**********" at bounding box center [260, 154] width 194 height 92
